Goal: Navigation & Orientation: Find specific page/section

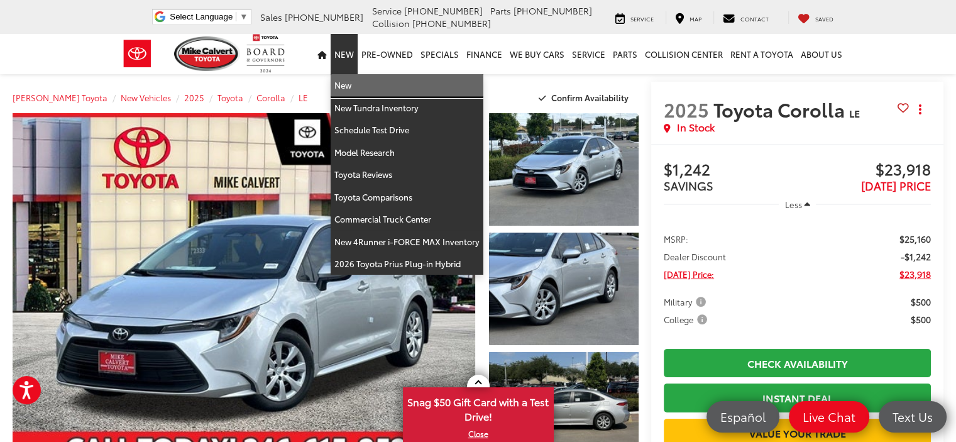
click at [346, 86] on link "New" at bounding box center [407, 85] width 153 height 23
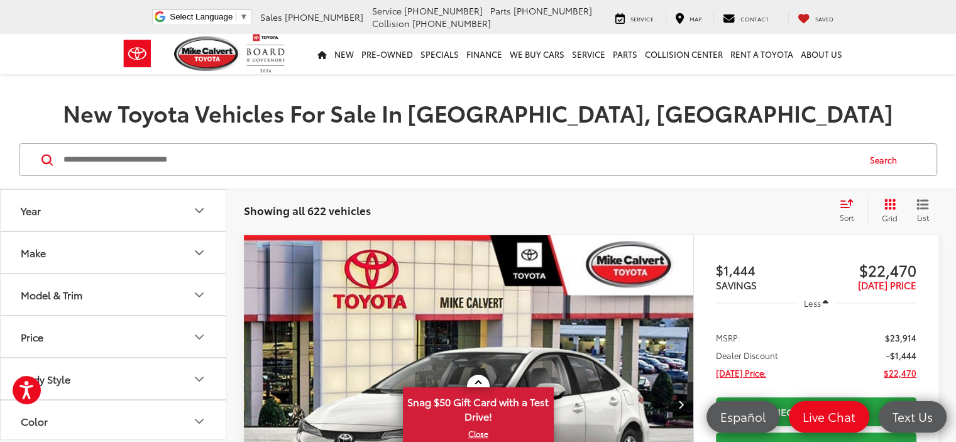
scroll to position [122, 0]
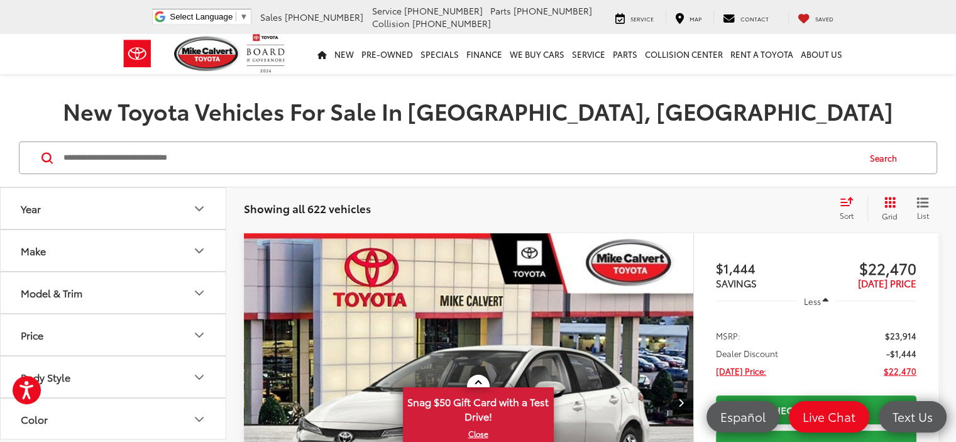
click at [191, 248] on button "Make" at bounding box center [114, 250] width 226 height 41
click at [196, 377] on icon "Model & Trim" at bounding box center [199, 373] width 15 height 15
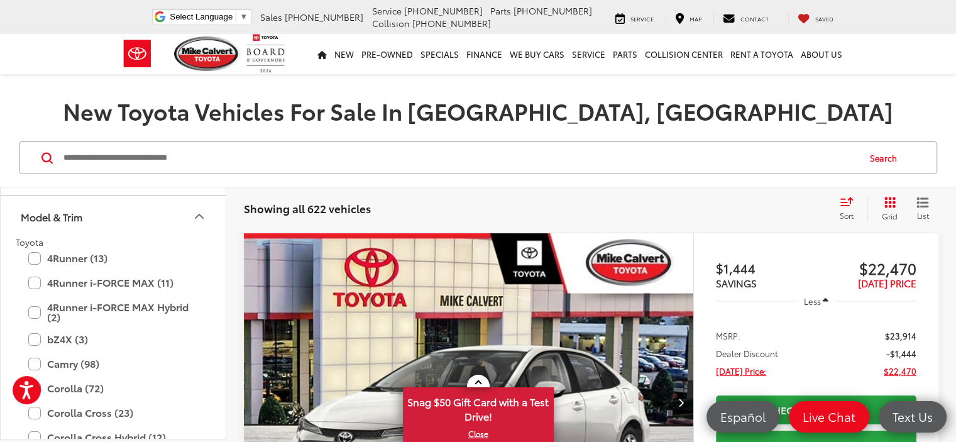
scroll to position [249, 0]
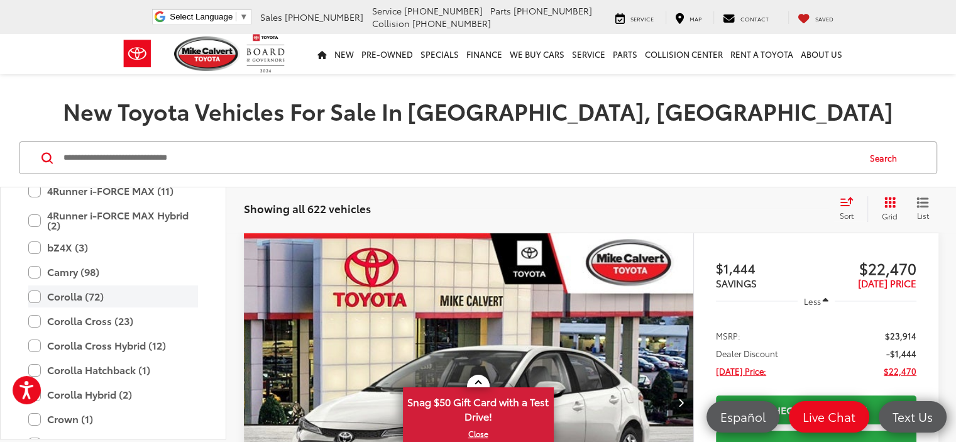
click at [37, 296] on label "Corolla (72)" at bounding box center [113, 296] width 170 height 22
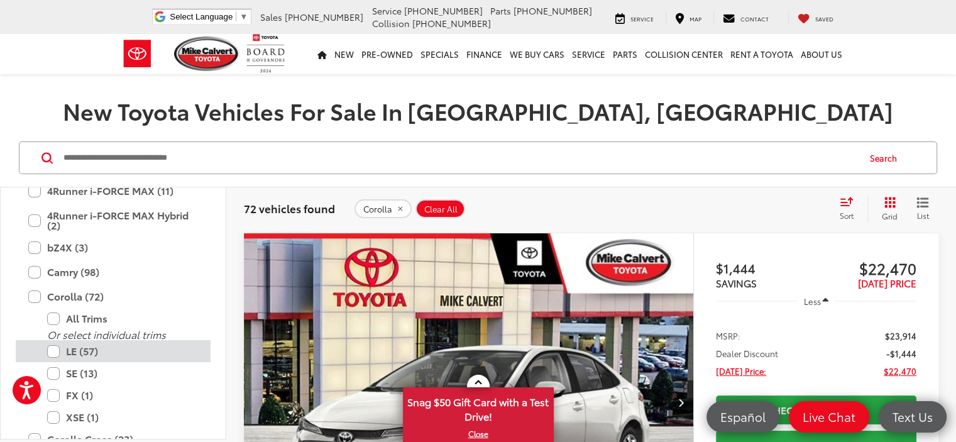
click at [55, 352] on label "LE (57)" at bounding box center [122, 351] width 151 height 22
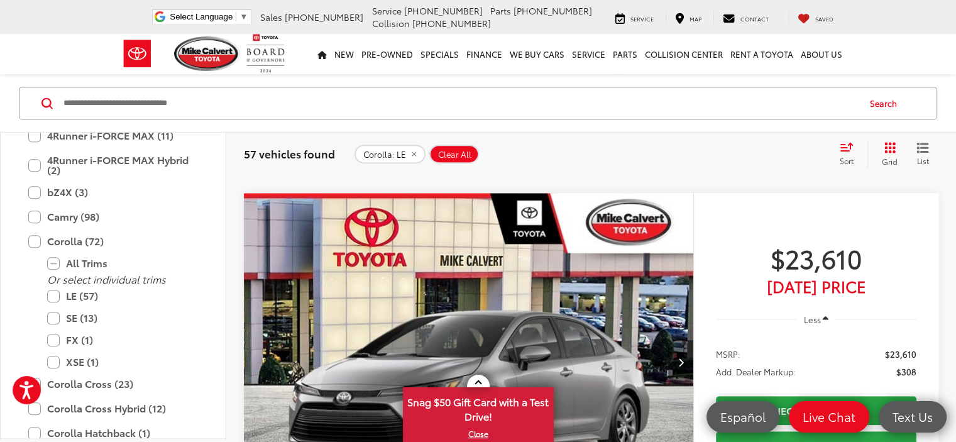
scroll to position [5357, 0]
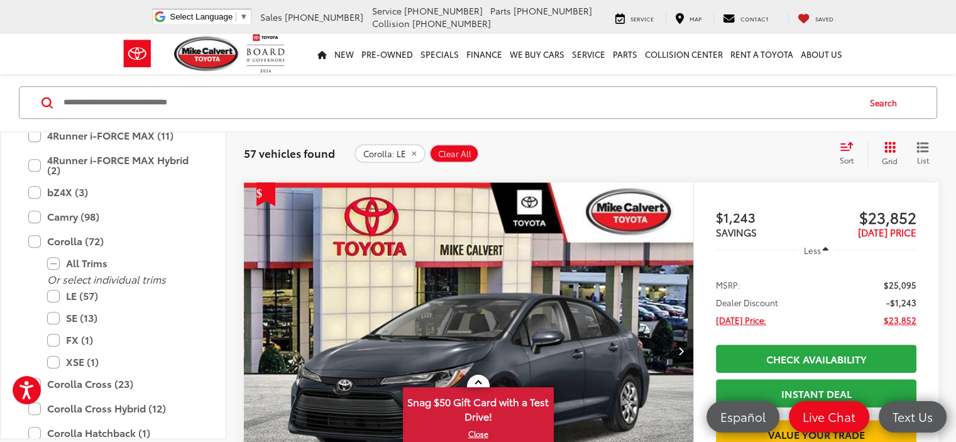
scroll to position [1214, 0]
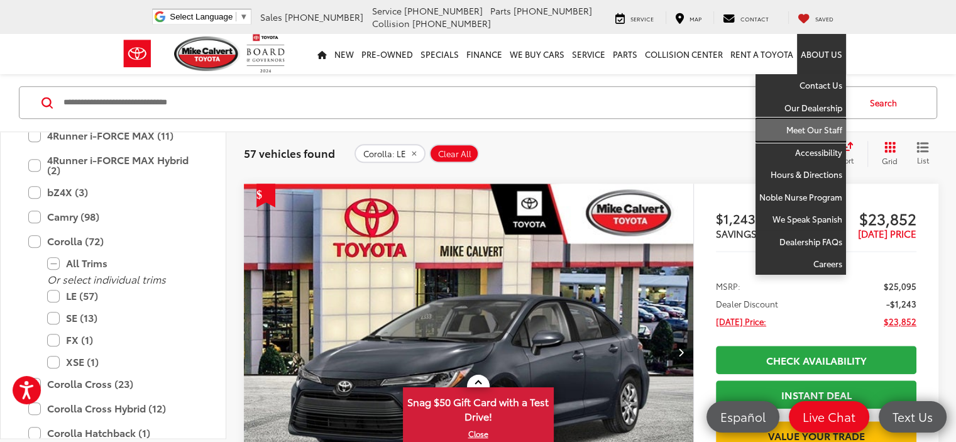
click at [811, 130] on link "Meet Our Staff" at bounding box center [801, 130] width 91 height 23
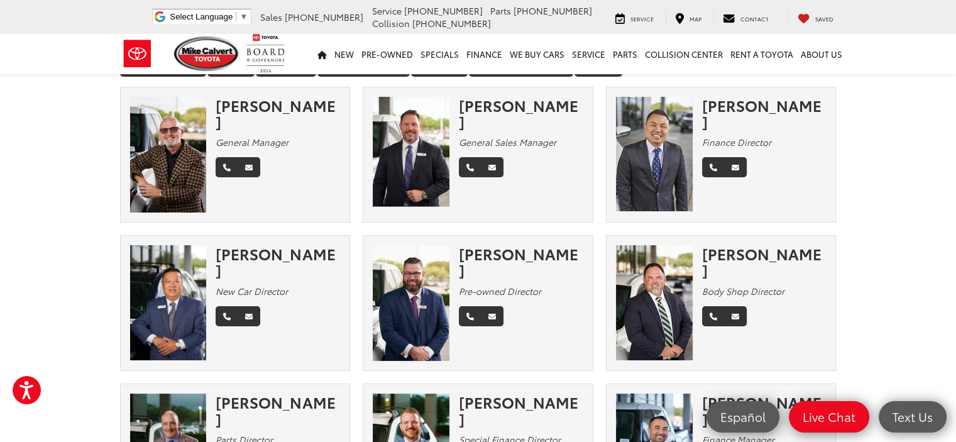
scroll to position [39, 0]
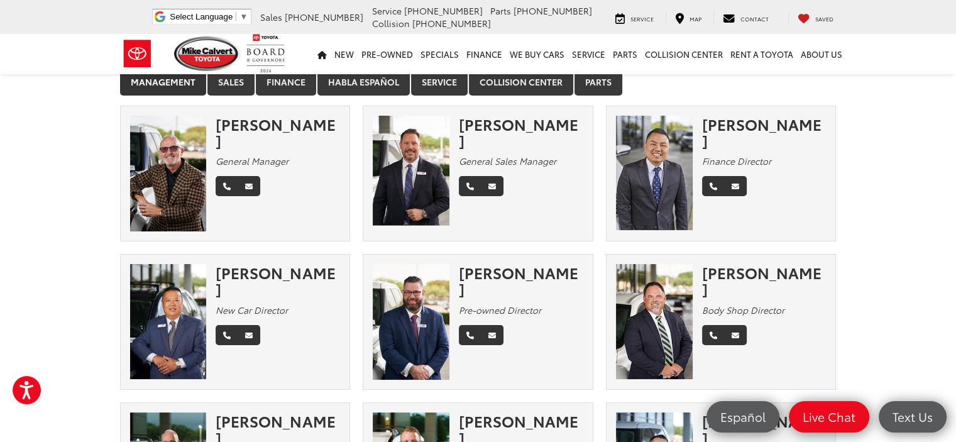
click at [407, 153] on img at bounding box center [411, 174] width 77 height 116
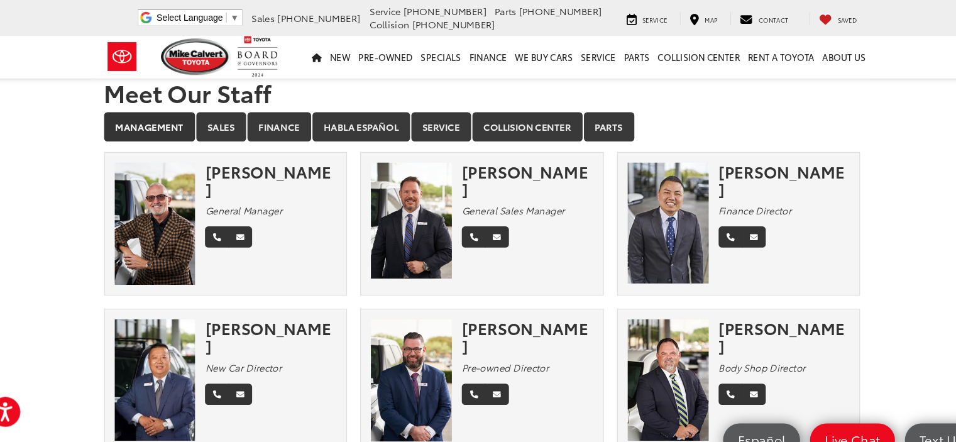
scroll to position [0, 0]
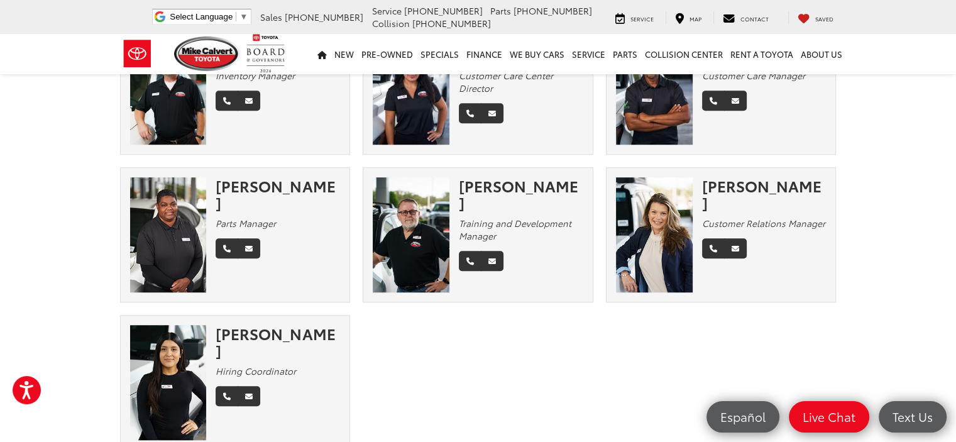
scroll to position [1011, 0]
